Goal: Navigation & Orientation: Find specific page/section

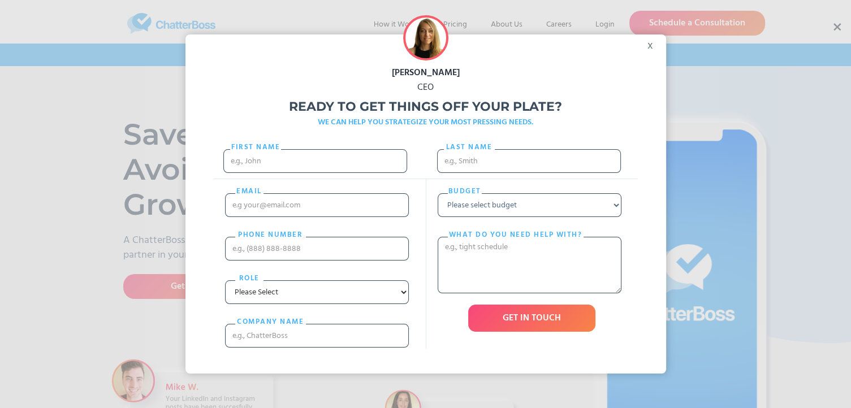
click at [655, 48] on div "x" at bounding box center [653, 42] width 25 height 17
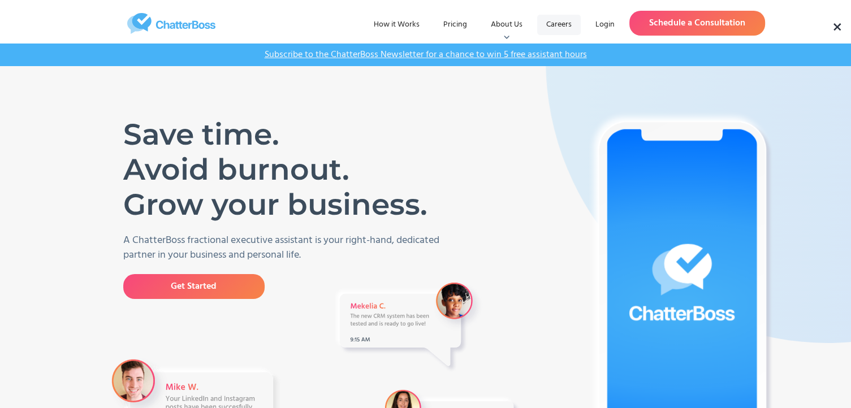
click at [563, 25] on link "Careers" at bounding box center [559, 25] width 44 height 20
click at [553, 25] on link "Careers" at bounding box center [559, 25] width 44 height 20
click at [560, 26] on link "Careers" at bounding box center [559, 25] width 44 height 20
click at [561, 28] on link "Careers" at bounding box center [559, 25] width 44 height 20
